Goal: Contribute content

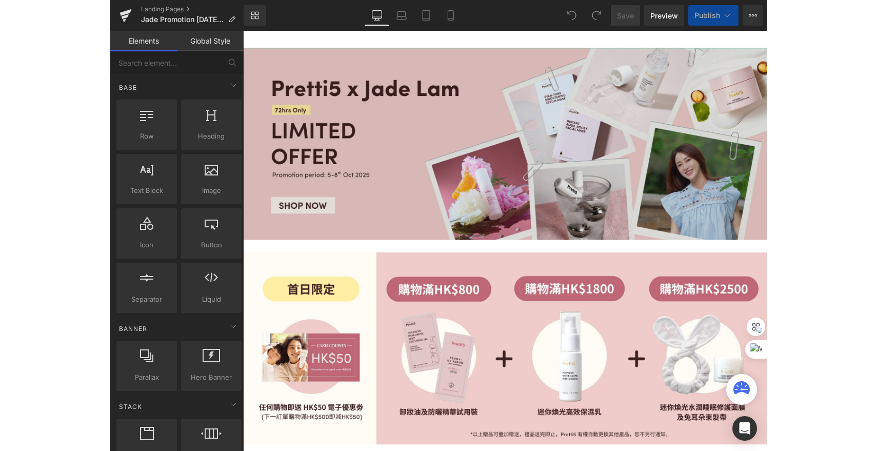
scroll to position [66, 0]
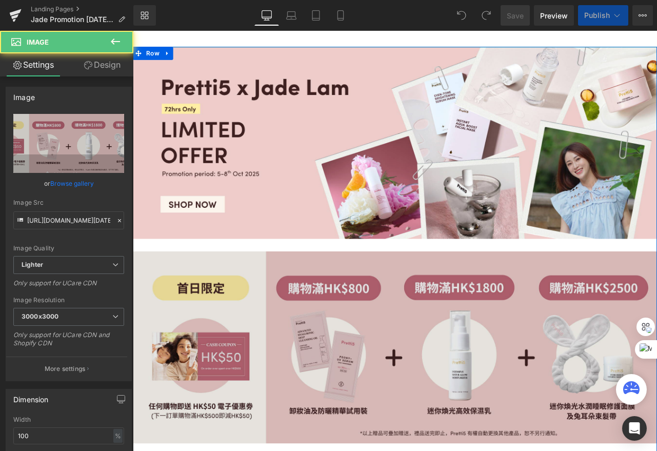
click at [274, 301] on img at bounding box center [443, 405] width 620 height 227
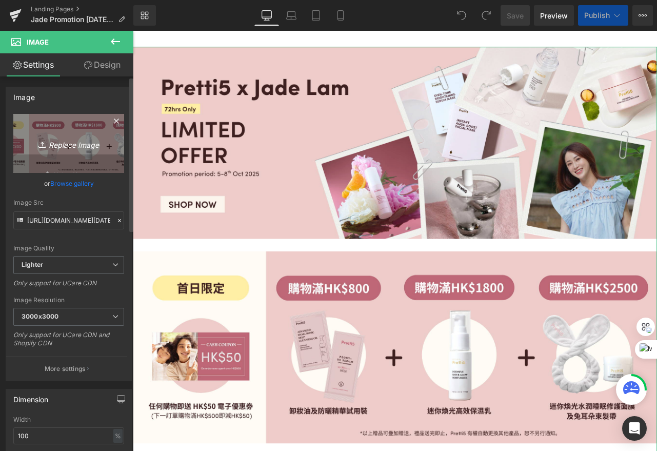
click at [66, 143] on icon "Replace Image" at bounding box center [69, 143] width 82 height 13
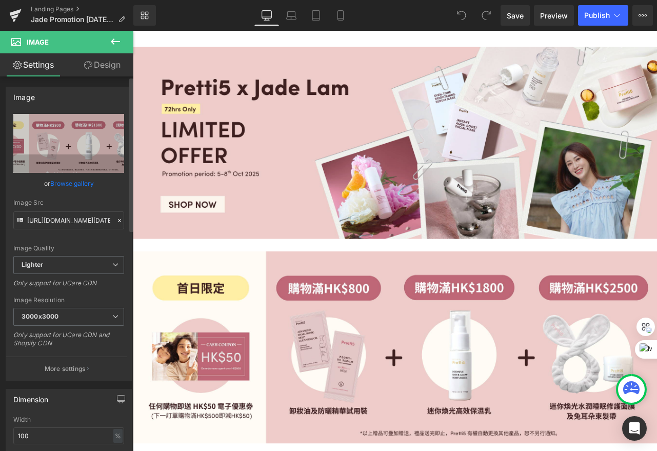
type input "C:\fakepath\KK Mar upsell.png"
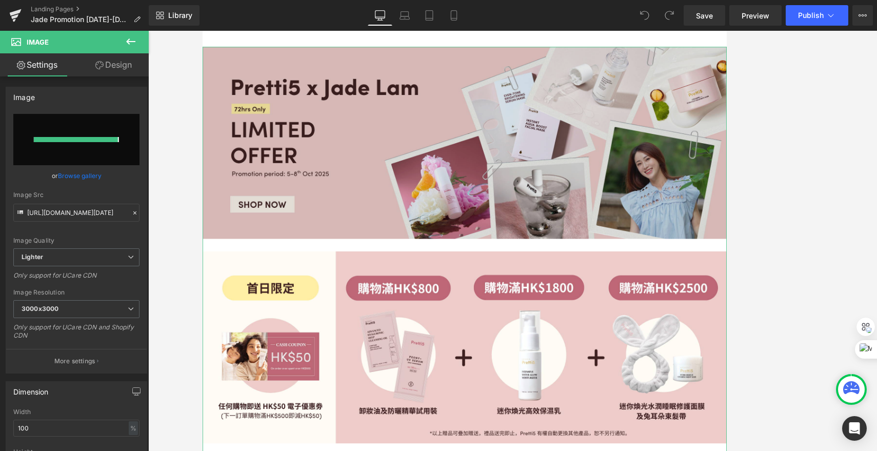
type input "[URL][DOMAIN_NAME][DATE]"
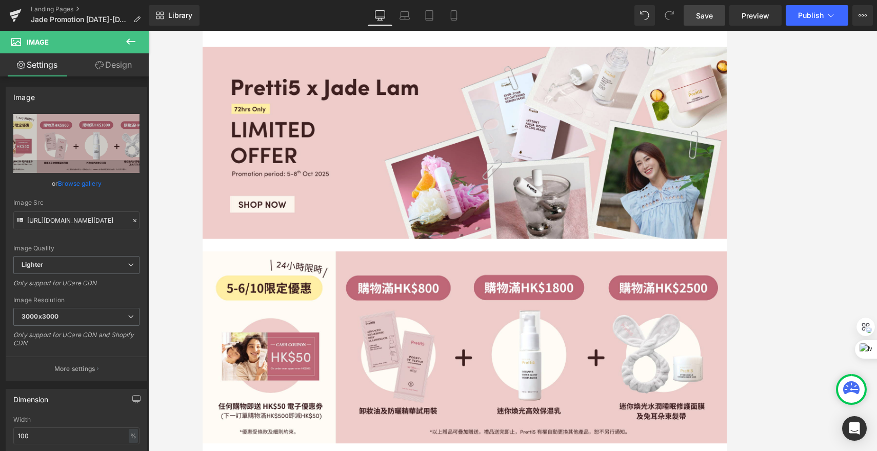
click at [656, 18] on span "Save" at bounding box center [704, 15] width 17 height 11
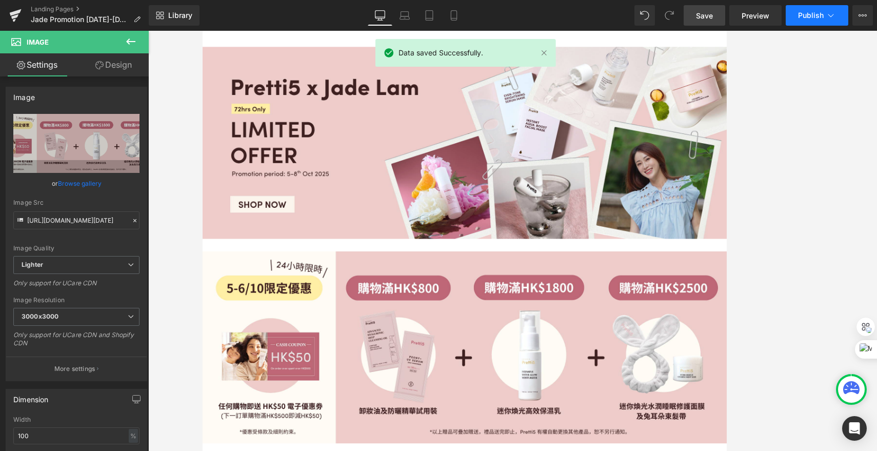
click at [656, 17] on span "Publish" at bounding box center [811, 15] width 26 height 8
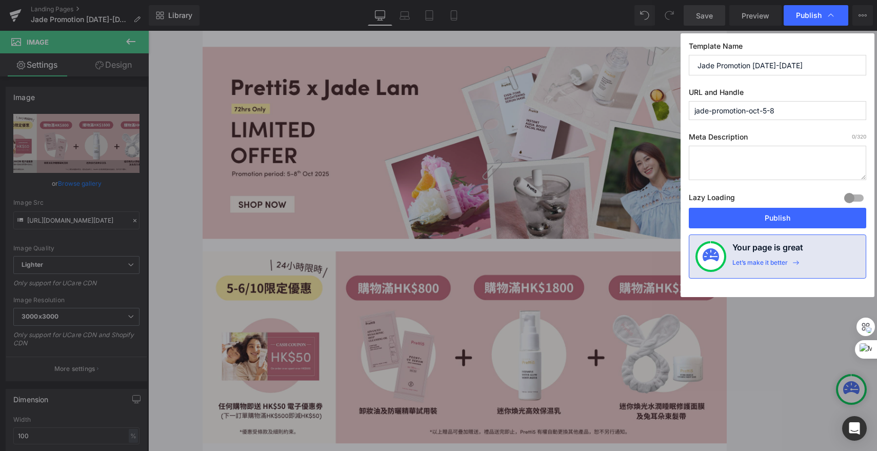
click at [656, 198] on div at bounding box center [853, 198] width 25 height 16
click at [656, 215] on button "Publish" at bounding box center [777, 218] width 177 height 21
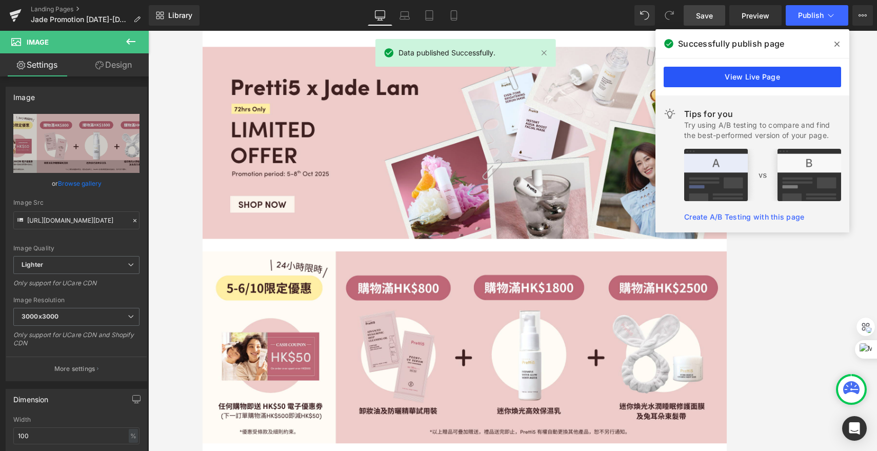
click at [656, 75] on link "View Live Page" at bounding box center [751, 77] width 177 height 21
